Goal: Information Seeking & Learning: Learn about a topic

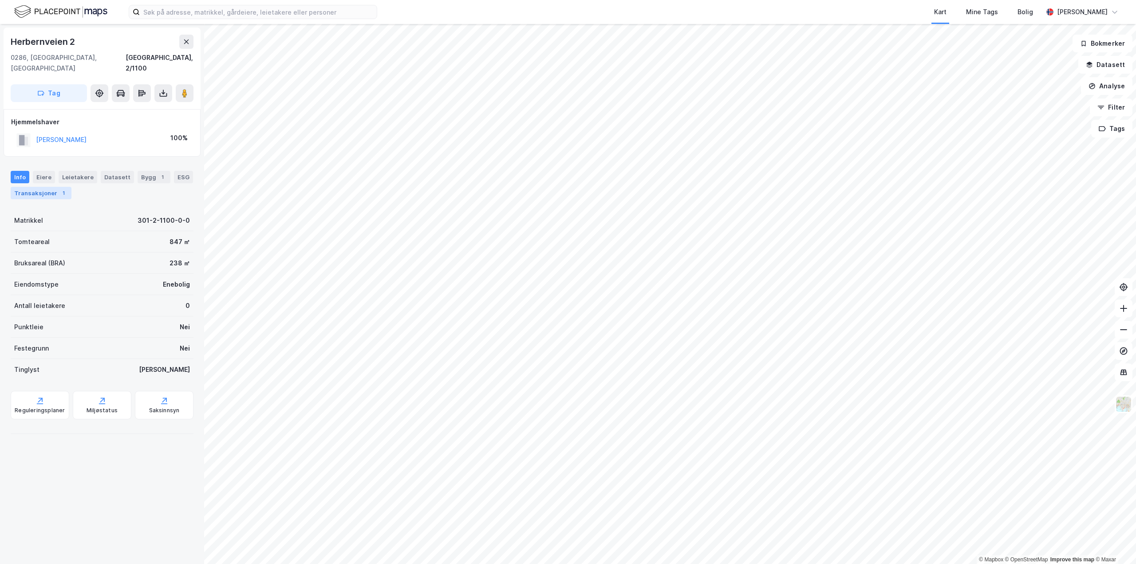
click at [54, 187] on div "Transaksjoner 1" at bounding box center [41, 193] width 61 height 12
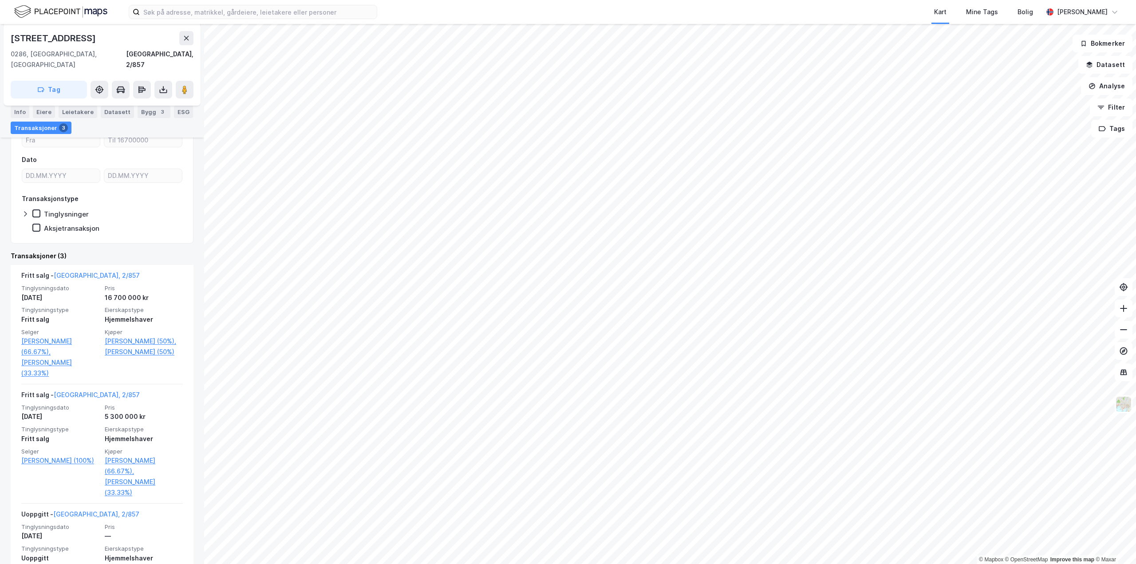
scroll to position [124, 0]
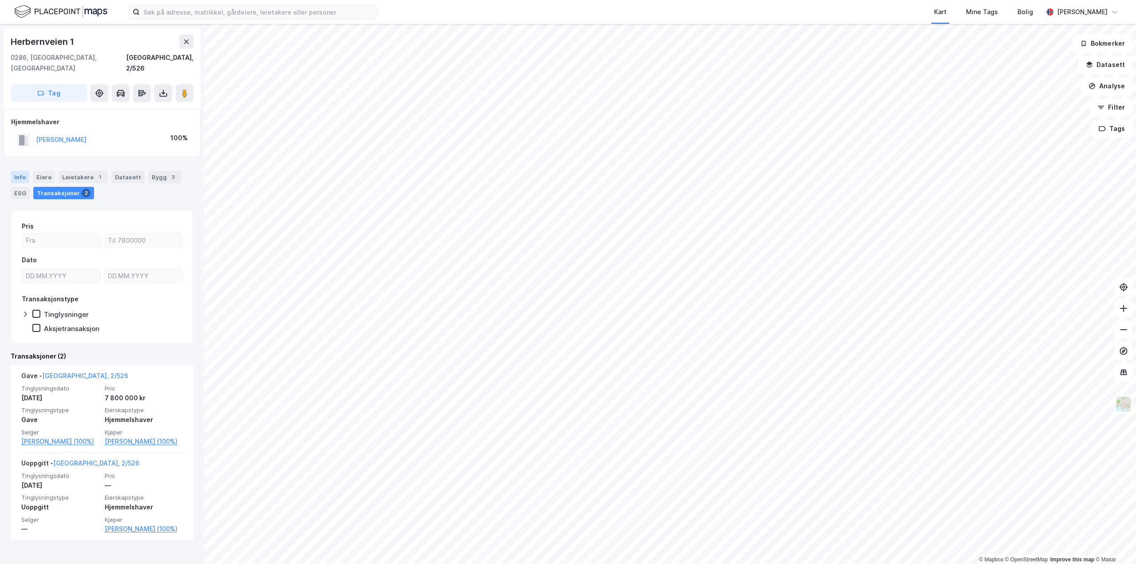
click at [12, 171] on div "Info" at bounding box center [20, 177] width 19 height 12
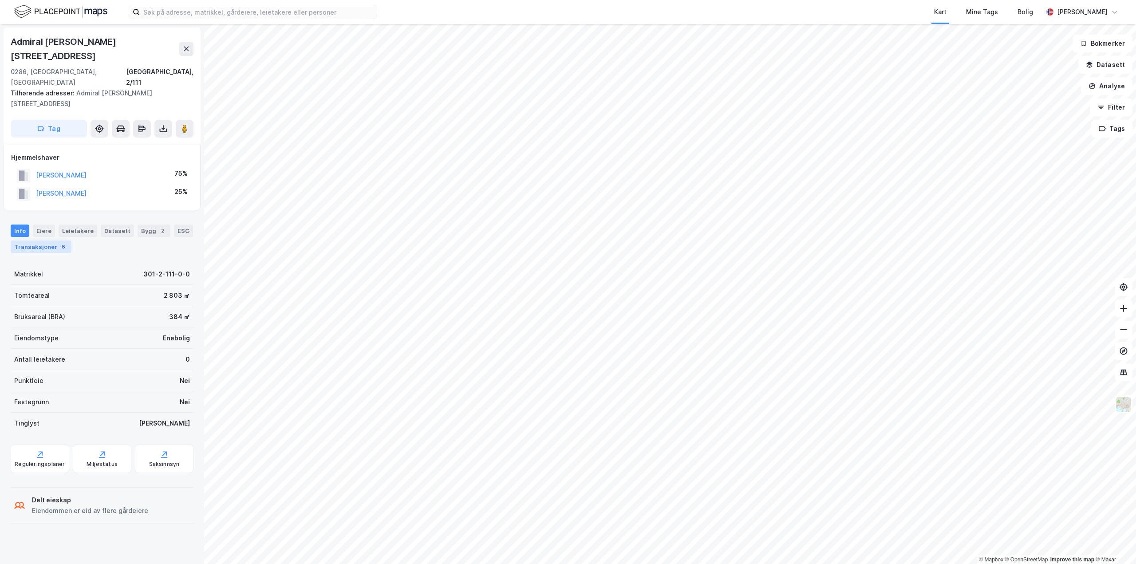
click at [27, 241] on div "Transaksjoner 6" at bounding box center [41, 247] width 61 height 12
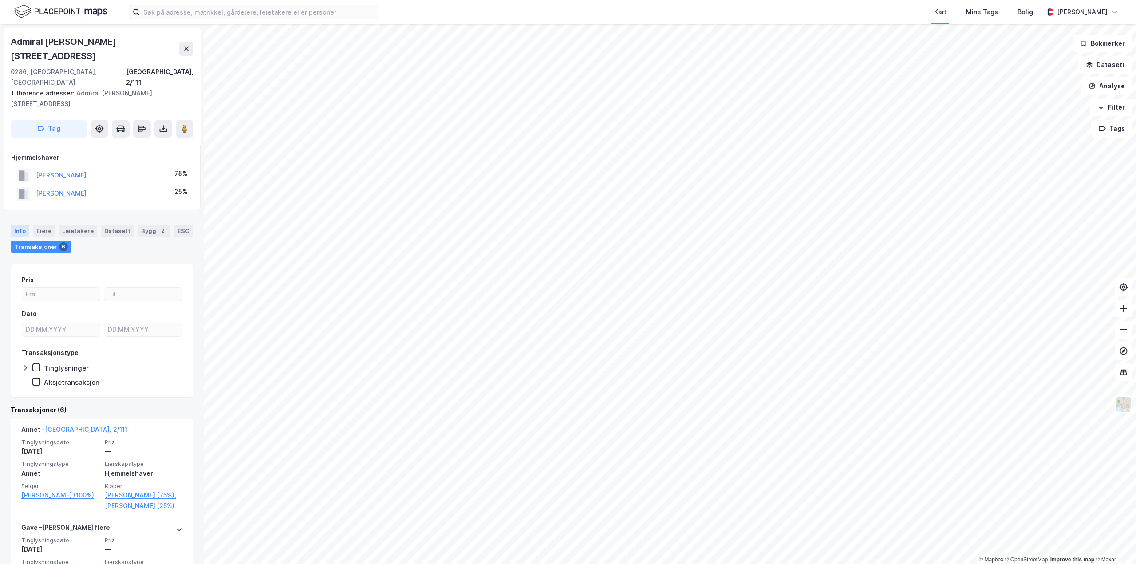
click at [21, 225] on div "Info" at bounding box center [20, 231] width 19 height 12
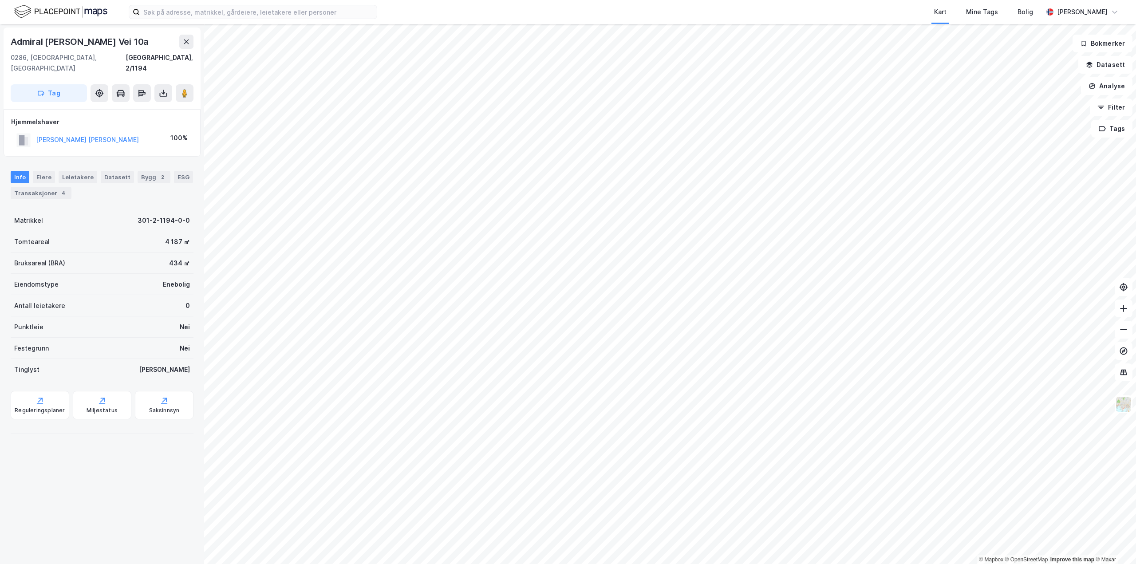
click at [29, 175] on div "Info [PERSON_NAME] Datasett Bygg 2 ESG Transaksjoner 4" at bounding box center [102, 185] width 183 height 28
click at [33, 187] on div "Transaksjoner 4" at bounding box center [41, 193] width 61 height 12
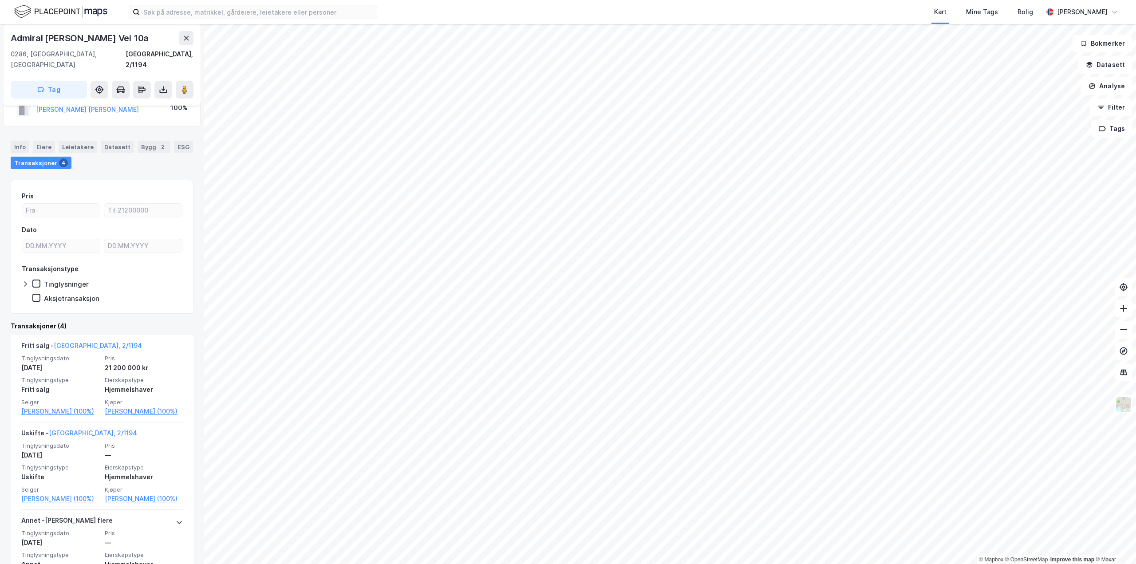
scroll to position [89, 0]
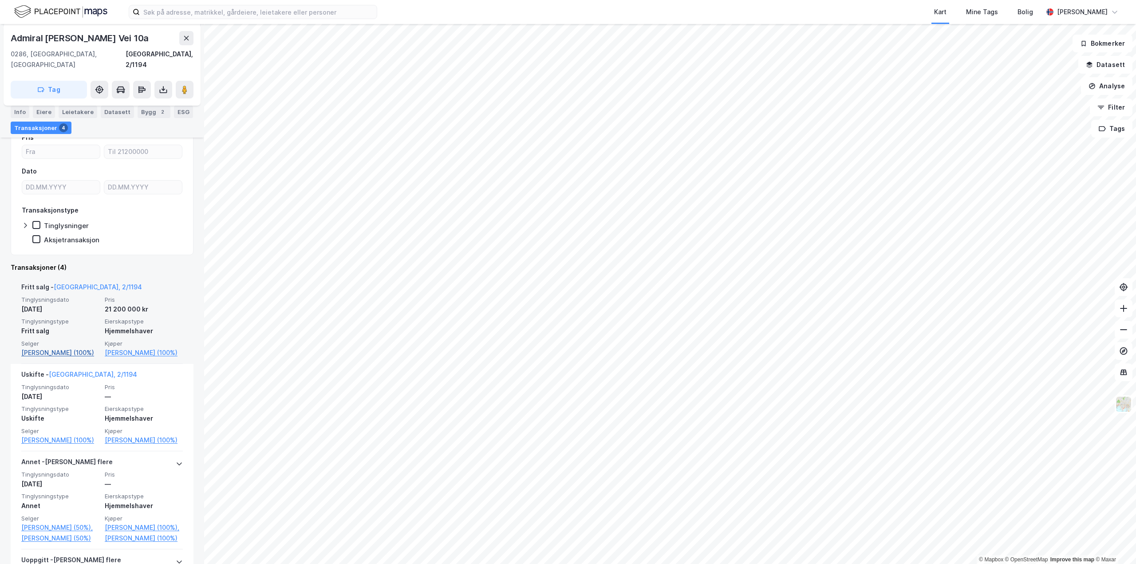
click at [40, 348] on link "[PERSON_NAME] (100%)" at bounding box center [60, 353] width 78 height 11
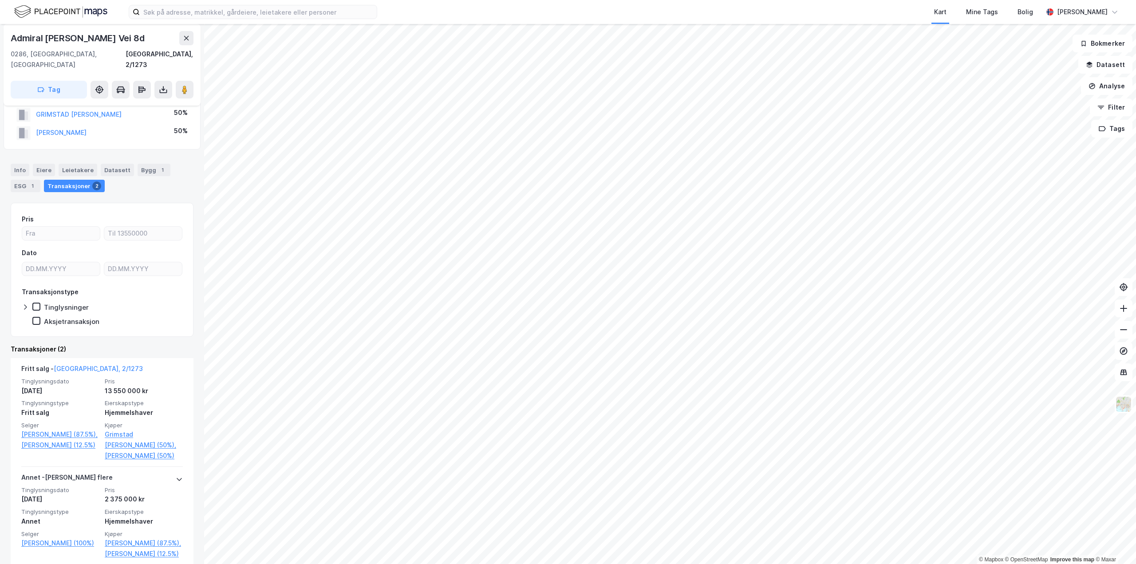
scroll to position [36, 0]
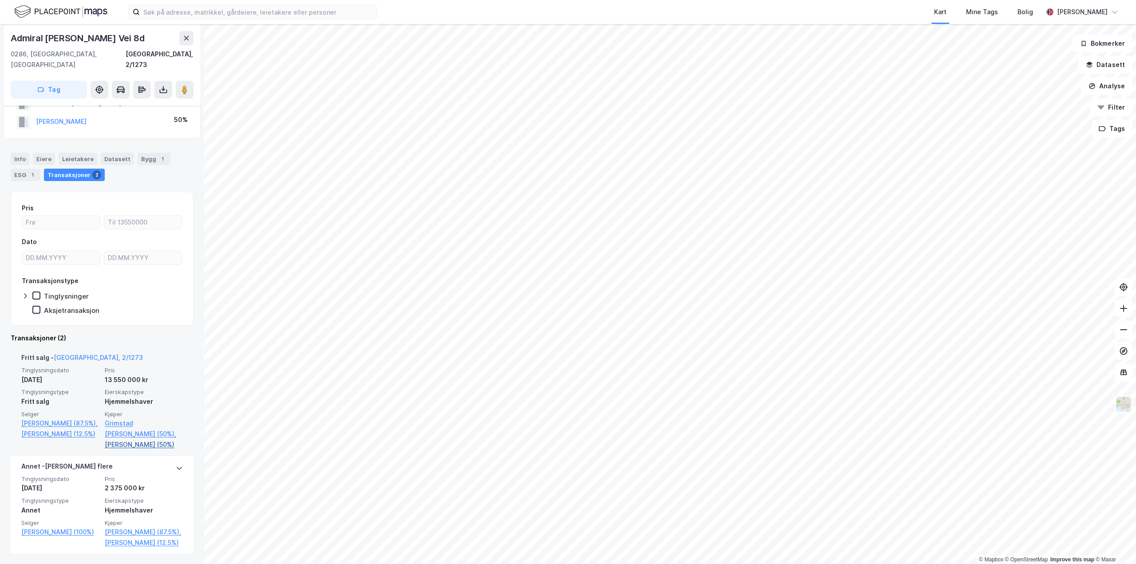
click at [128, 439] on link "[PERSON_NAME] (50%)" at bounding box center [144, 444] width 78 height 11
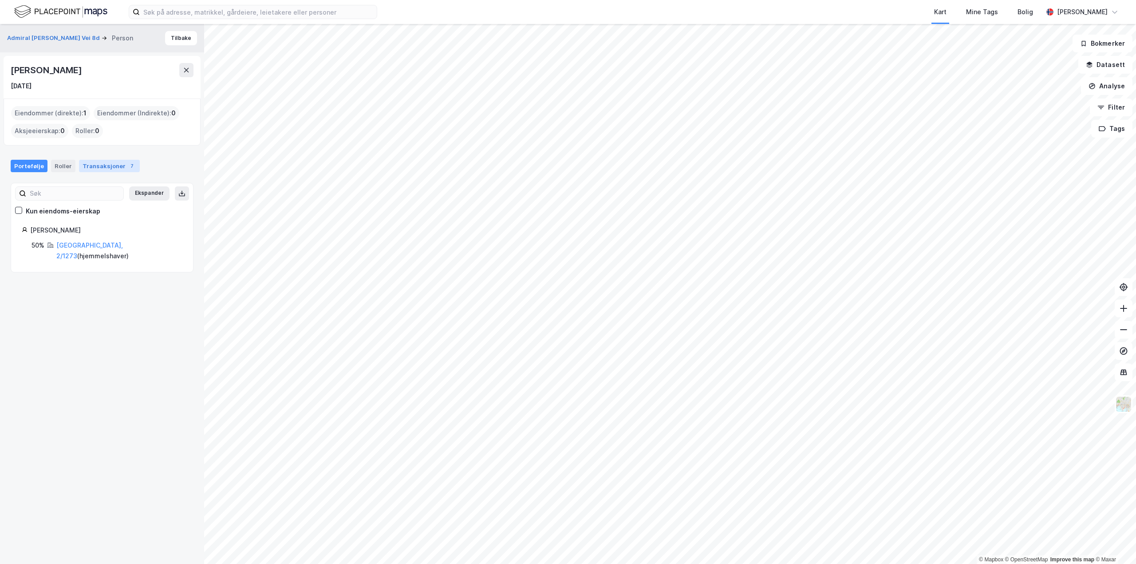
click at [103, 166] on div "Transaksjoner 7" at bounding box center [109, 166] width 61 height 12
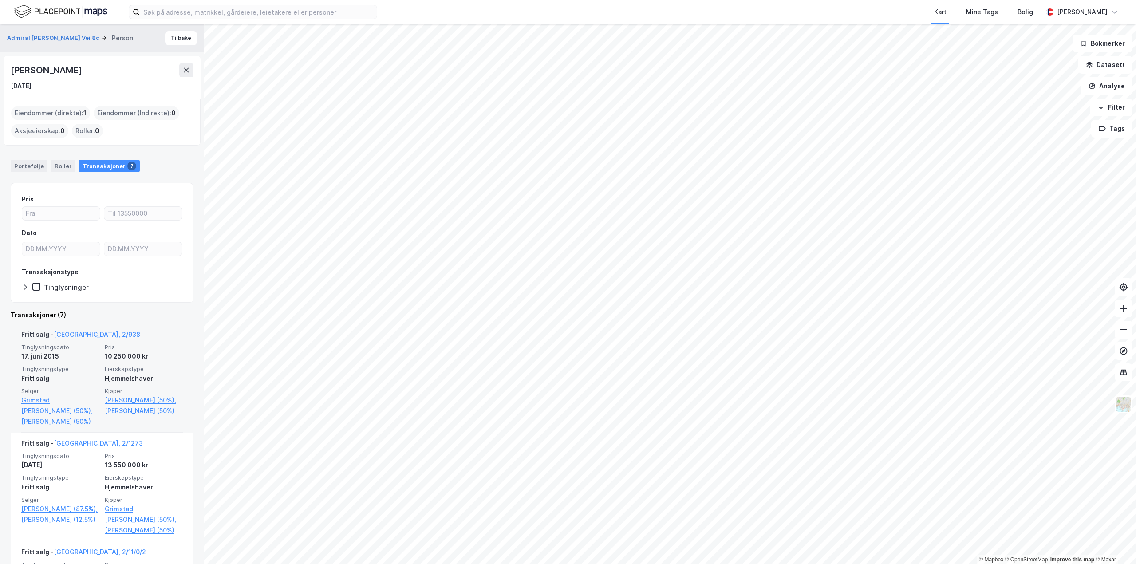
scroll to position [133, 0]
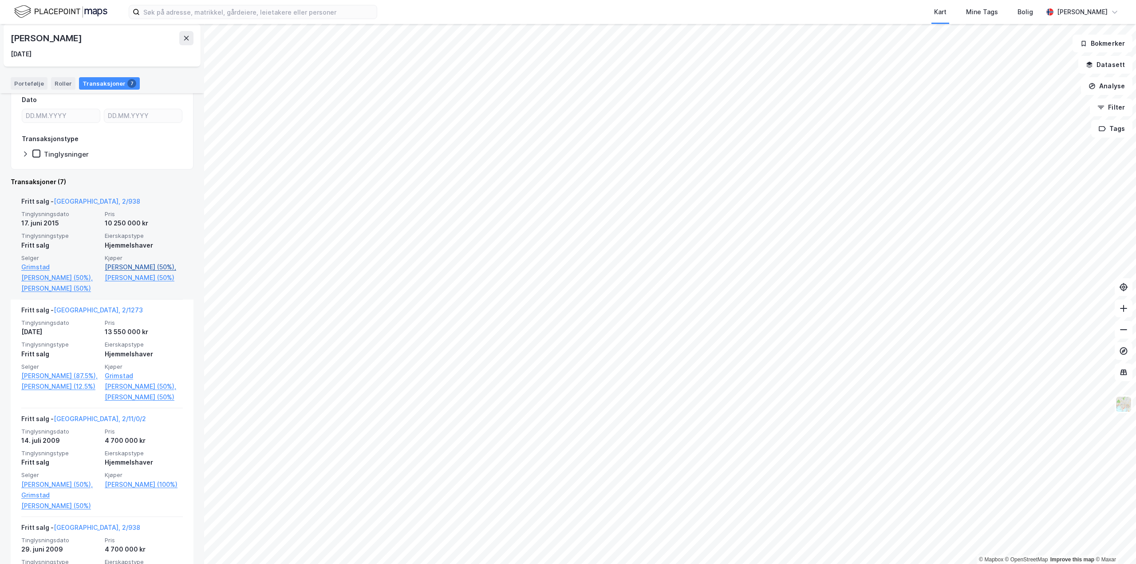
click at [135, 269] on link "[PERSON_NAME] (50%)," at bounding box center [144, 267] width 78 height 11
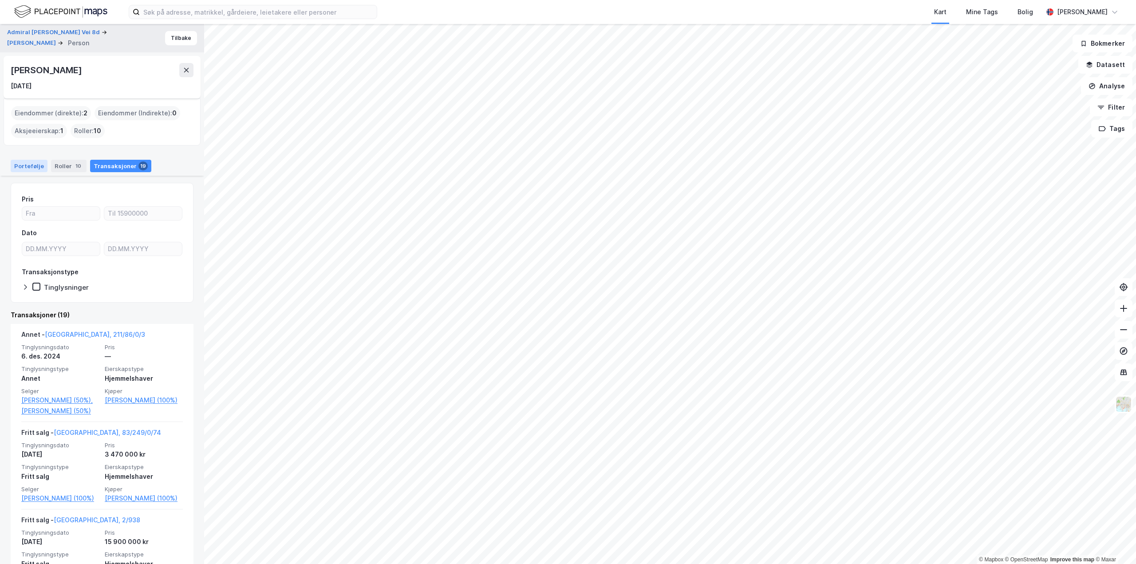
click at [27, 166] on div "Portefølje" at bounding box center [29, 166] width 37 height 12
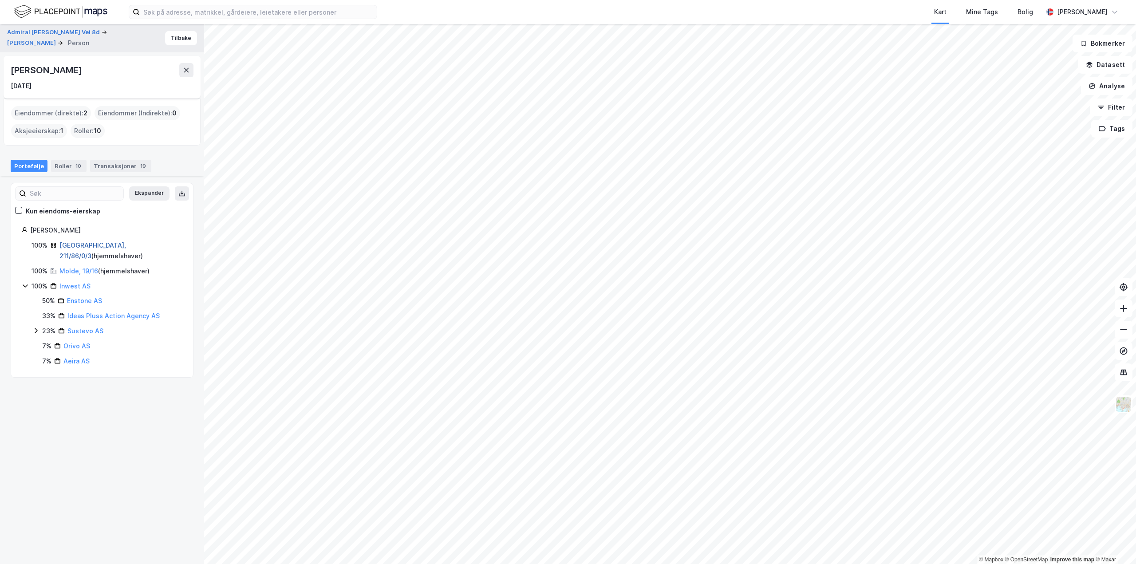
click at [92, 243] on link "[GEOGRAPHIC_DATA], 211/86/0/3" at bounding box center [92, 250] width 67 height 18
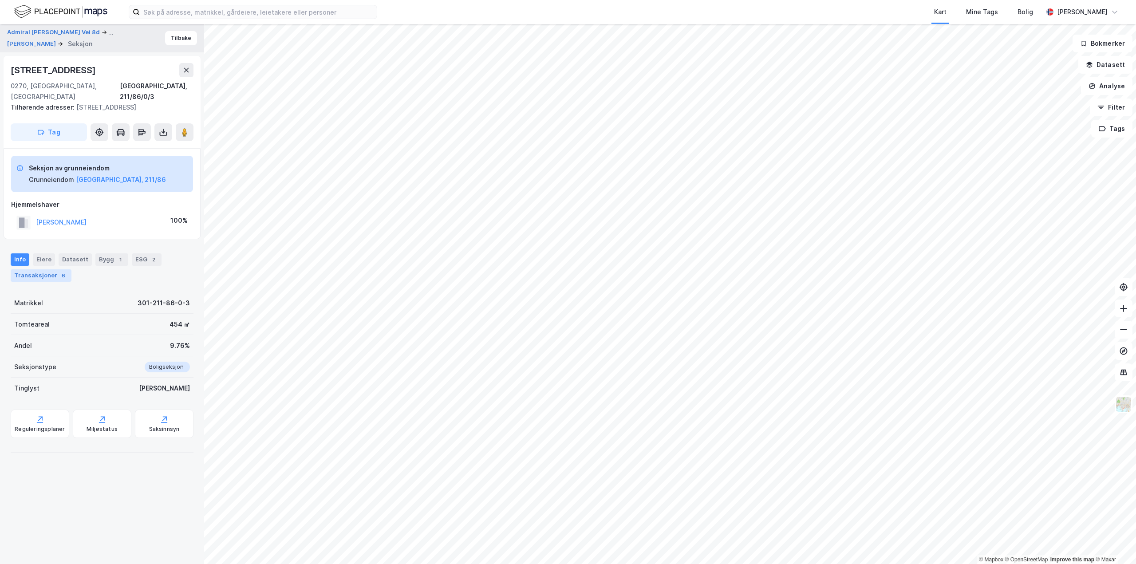
click at [37, 269] on div "Transaksjoner 6" at bounding box center [41, 275] width 61 height 12
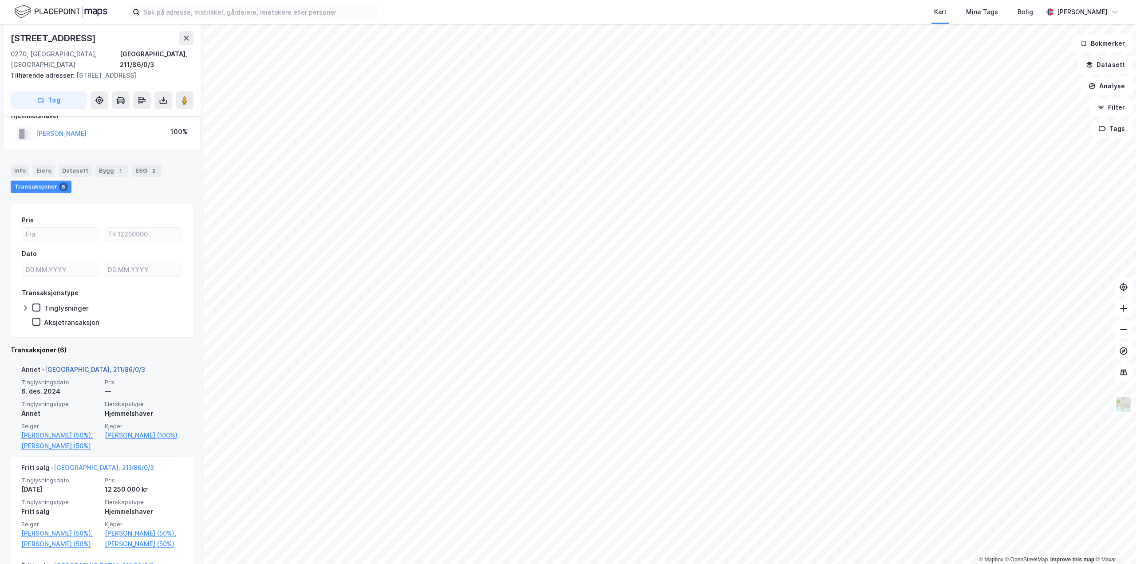
scroll to position [178, 0]
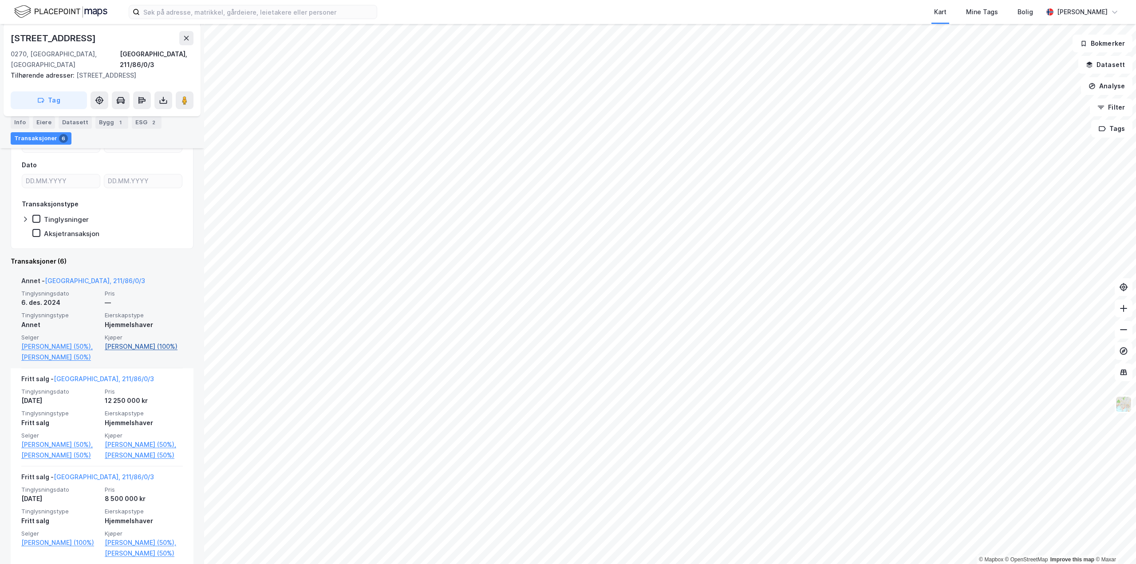
click at [136, 341] on link "[PERSON_NAME] (100%)" at bounding box center [144, 346] width 78 height 11
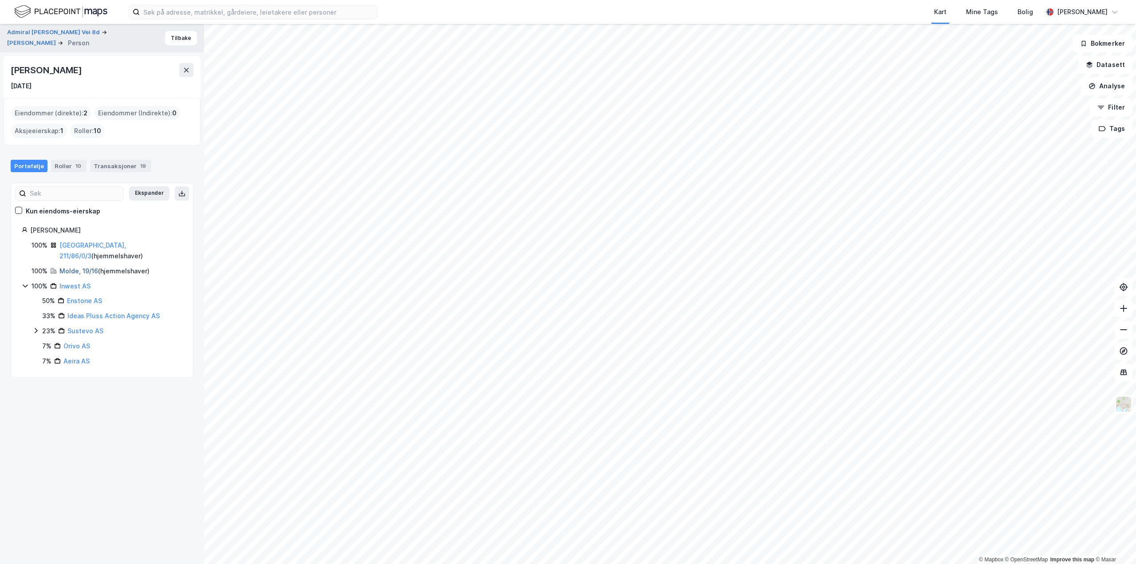
click at [84, 267] on link "Molde, 19/16" at bounding box center [78, 271] width 39 height 8
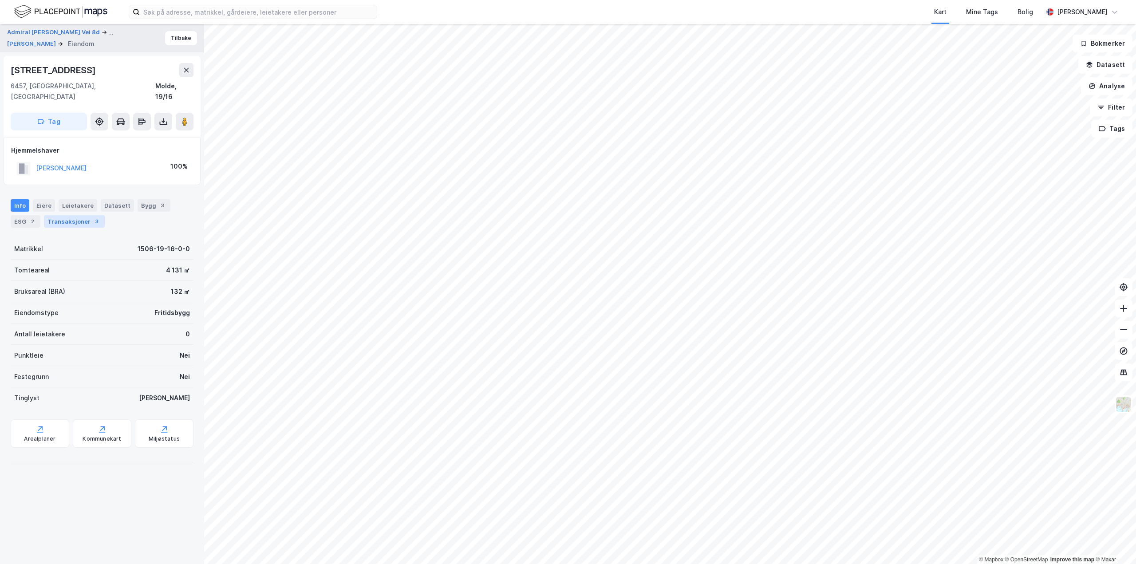
click at [78, 215] on div "Transaksjoner 3" at bounding box center [74, 221] width 61 height 12
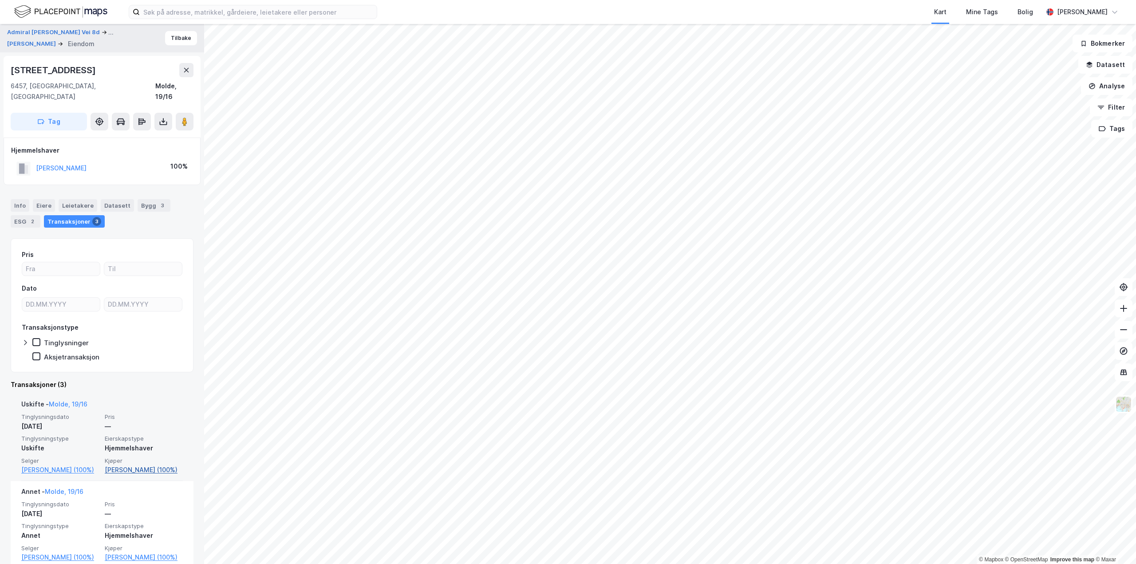
click at [118, 465] on link "[PERSON_NAME] (100%)" at bounding box center [144, 470] width 78 height 11
click at [0, 0] on button "[PERSON_NAME]" at bounding box center [0, 0] width 0 height 0
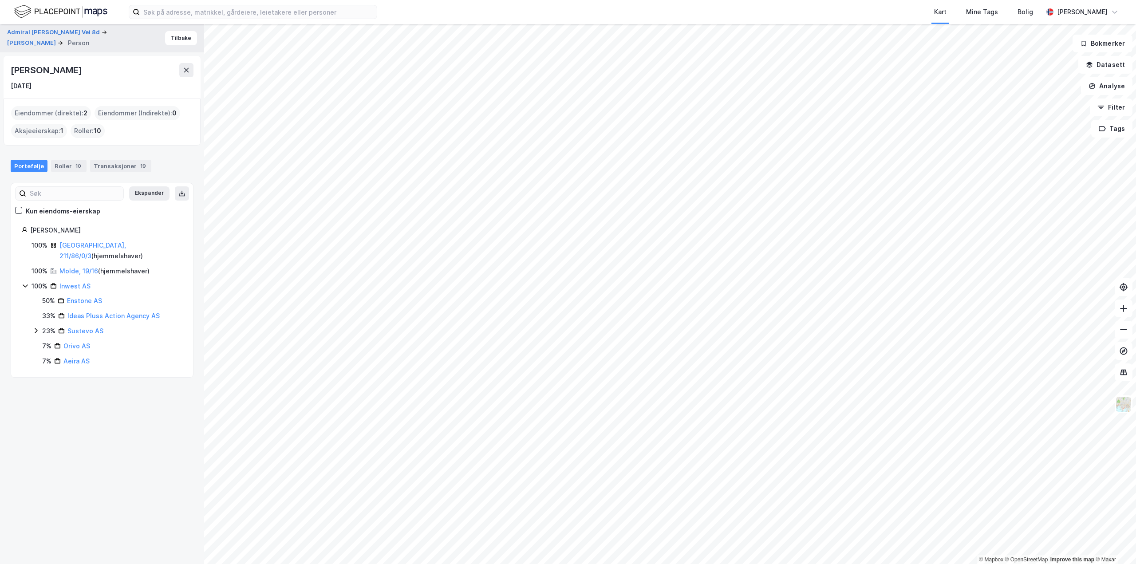
click at [24, 163] on div "Portefølje" at bounding box center [29, 166] width 37 height 12
click at [70, 248] on link "[GEOGRAPHIC_DATA], 211/86/0/3" at bounding box center [92, 250] width 67 height 18
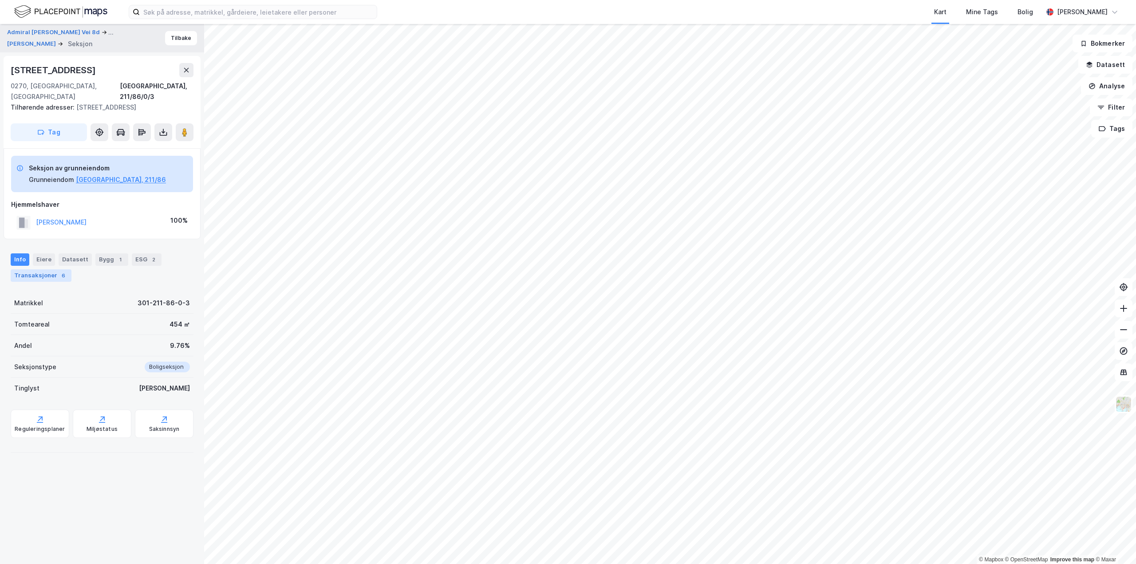
click at [40, 269] on div "Transaksjoner 6" at bounding box center [41, 275] width 61 height 12
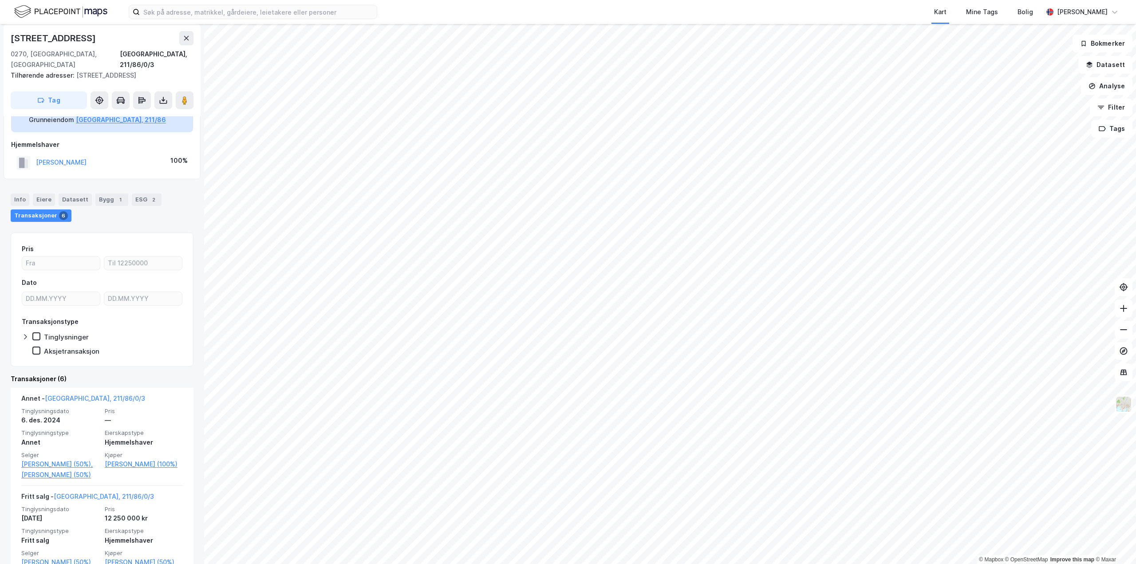
scroll to position [89, 0]
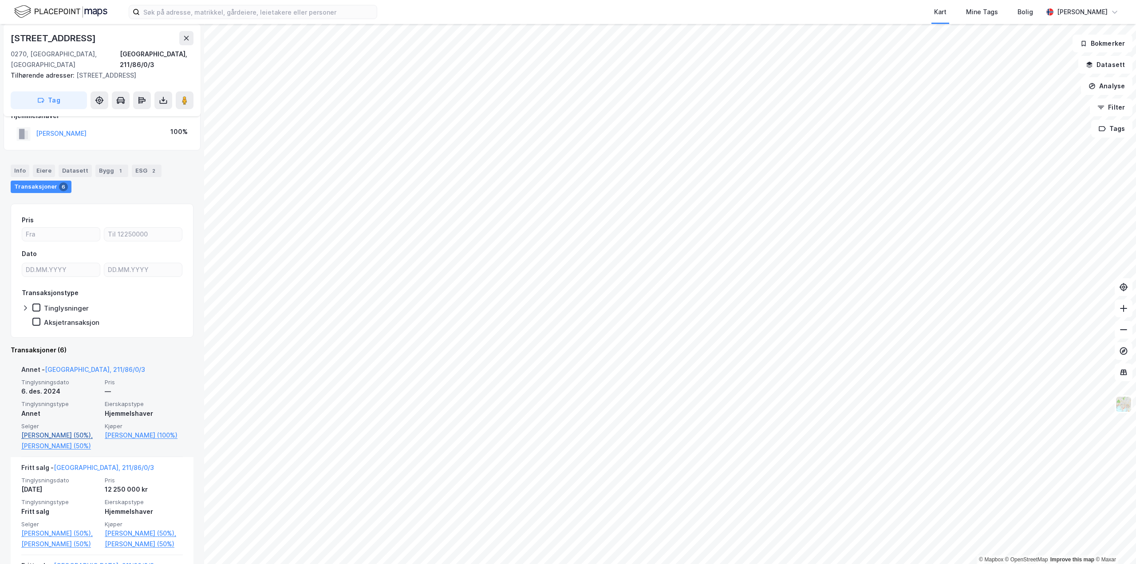
click at [47, 430] on link "[PERSON_NAME] (50%)," at bounding box center [60, 435] width 78 height 11
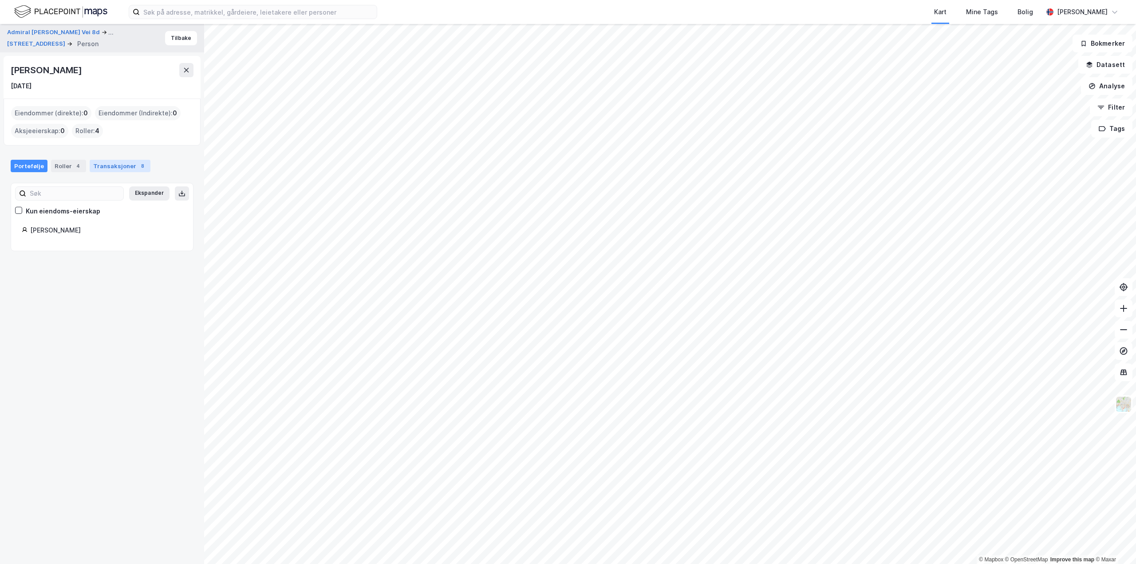
click at [121, 166] on div "Transaksjoner 8" at bounding box center [120, 166] width 61 height 12
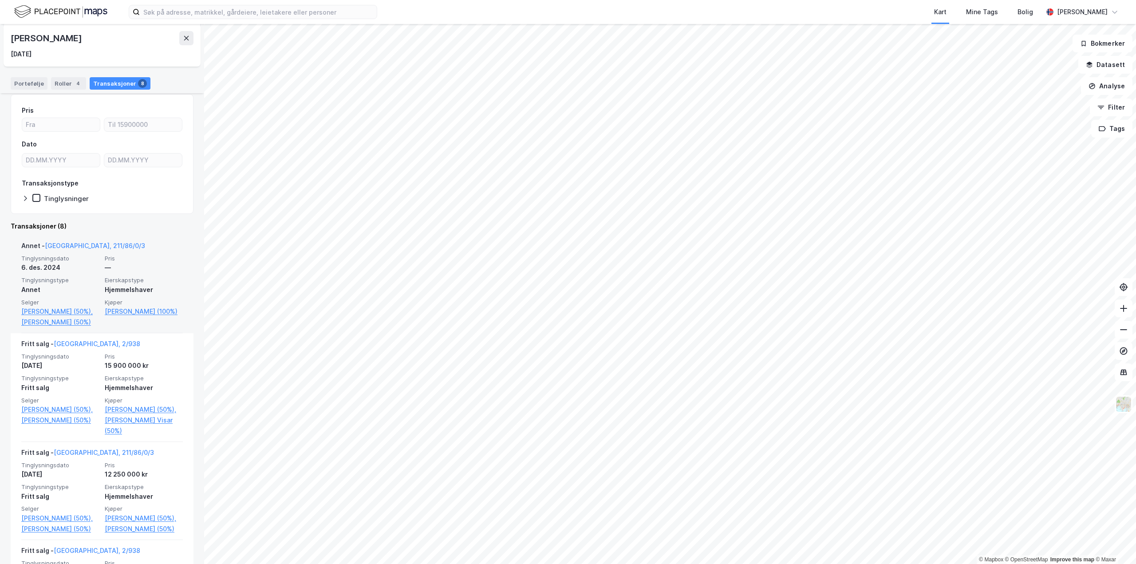
scroll to position [222, 0]
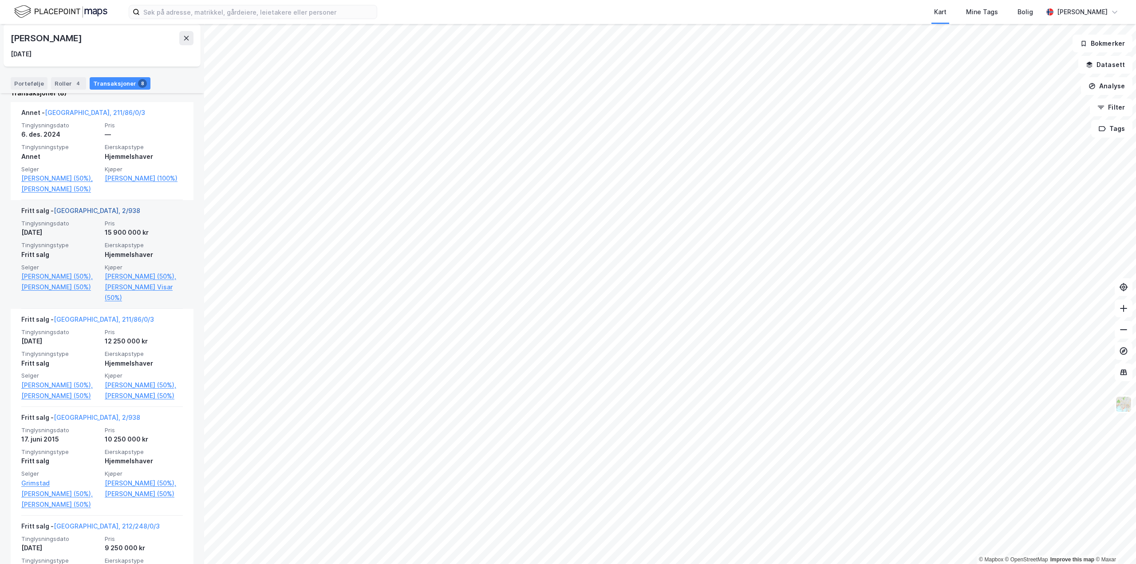
click at [72, 214] on link "[GEOGRAPHIC_DATA], 2/938" at bounding box center [97, 211] width 87 height 8
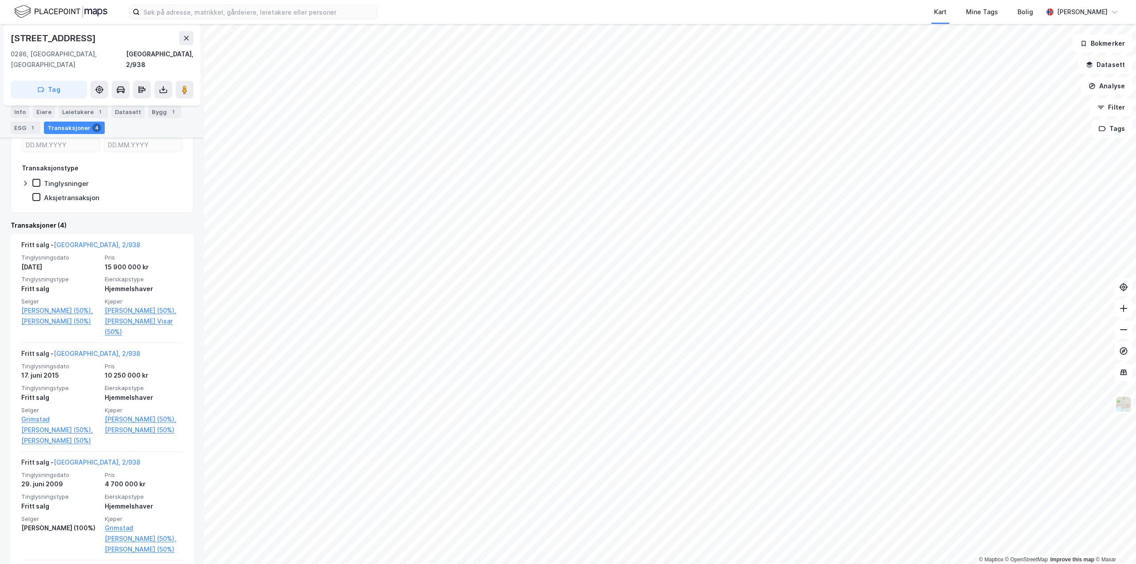
scroll to position [261, 0]
